Goal: Check status: Check status

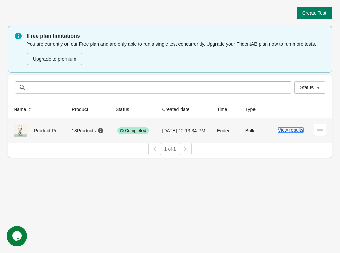
click at [289, 133] on button "View results" at bounding box center [290, 129] width 25 height 5
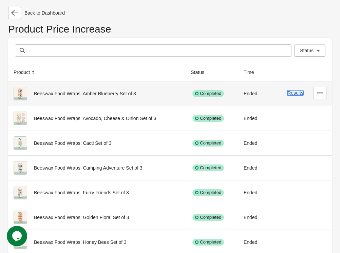
click at [301, 94] on button "Results" at bounding box center [296, 92] width 16 height 5
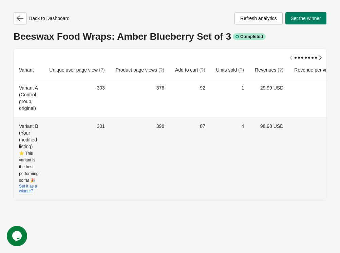
click at [28, 134] on div "Variant B (Your modified listing) ⭐ This variant is the best performing so far …" at bounding box center [28, 159] width 19 height 72
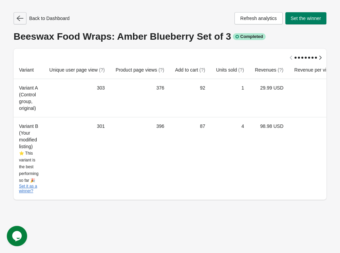
click at [18, 19] on icon "button" at bounding box center [20, 18] width 7 height 5
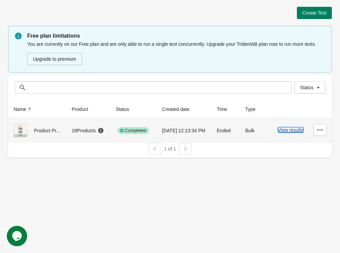
click at [289, 133] on button "View results" at bounding box center [290, 129] width 25 height 5
click at [323, 134] on icon "button" at bounding box center [320, 130] width 7 height 7
click at [231, 143] on td "Ended" at bounding box center [226, 131] width 29 height 24
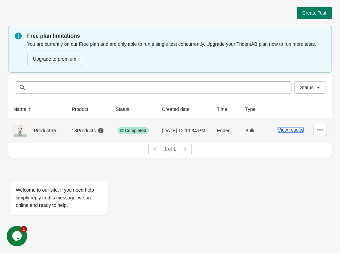
click at [287, 133] on button "View results" at bounding box center [290, 129] width 25 height 5
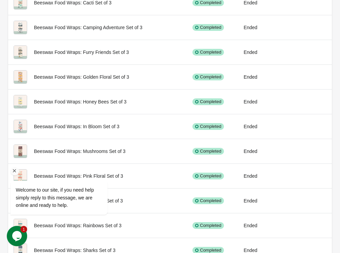
scroll to position [139, 0]
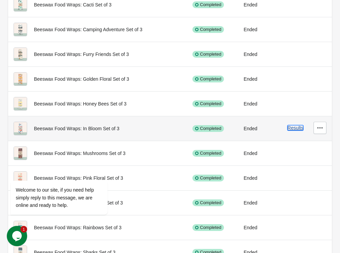
click at [293, 127] on button "Results" at bounding box center [296, 127] width 16 height 5
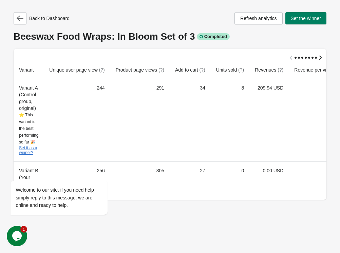
click at [321, 57] on icon "button" at bounding box center [321, 58] width 2 height 4
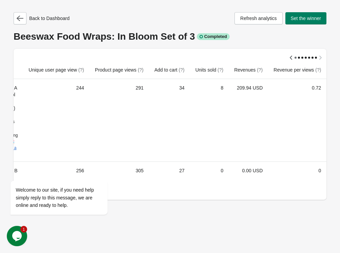
click at [321, 57] on div at bounding box center [170, 55] width 313 height 12
click at [320, 58] on div at bounding box center [170, 55] width 313 height 12
click at [17, 23] on button "button" at bounding box center [20, 18] width 13 height 12
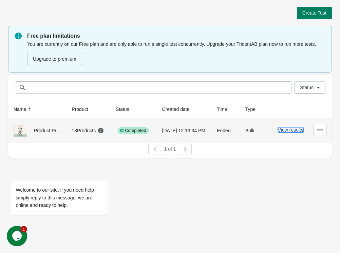
click at [292, 133] on button "View results" at bounding box center [290, 129] width 25 height 5
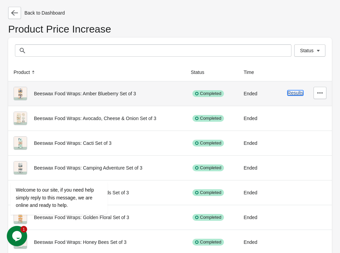
click at [294, 94] on button "Results" at bounding box center [296, 92] width 16 height 5
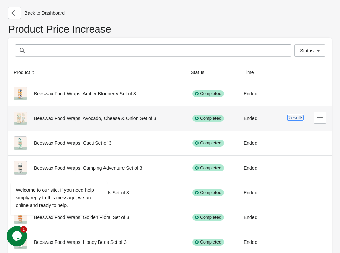
click at [296, 116] on button "Results" at bounding box center [296, 117] width 16 height 5
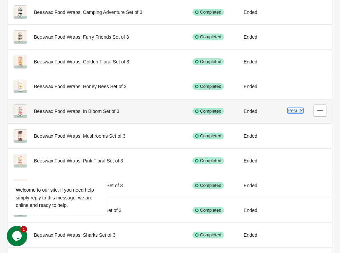
click at [298, 111] on button "Results" at bounding box center [296, 110] width 16 height 5
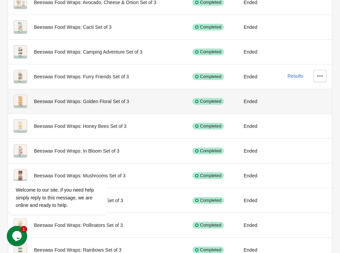
scroll to position [120, 0]
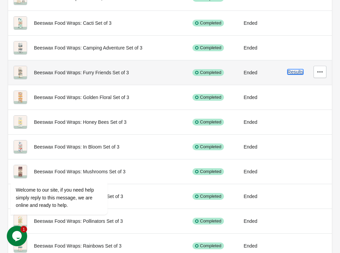
click at [292, 72] on button "Results" at bounding box center [296, 71] width 16 height 5
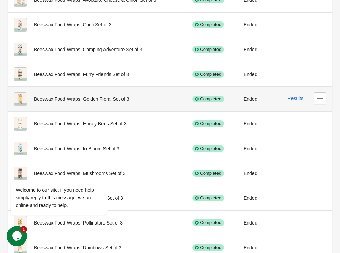
scroll to position [116, 0]
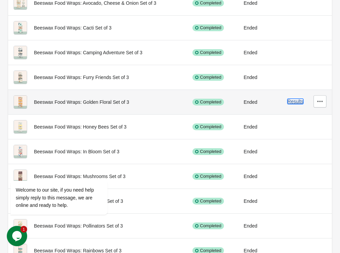
click at [295, 102] on button "Results" at bounding box center [296, 101] width 16 height 5
